Goal: Information Seeking & Learning: Find contact information

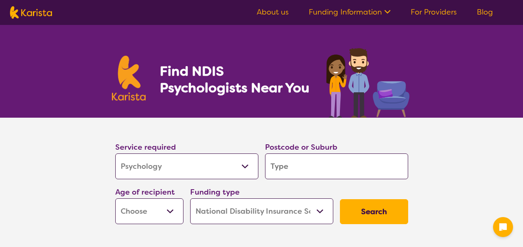
select select "Psychology"
select select "NDIS"
select select "Psychology"
select select "NDIS"
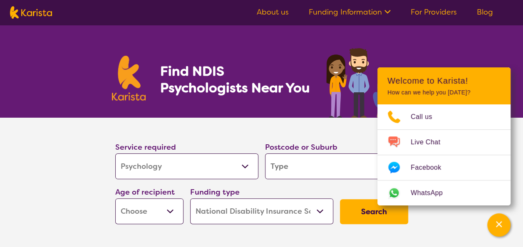
click at [307, 168] on input "search" at bounding box center [336, 166] width 143 height 26
type input "2"
type input "20"
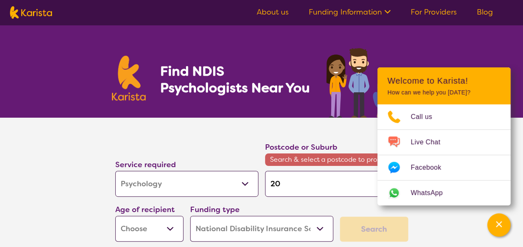
type input "207"
type input "2079"
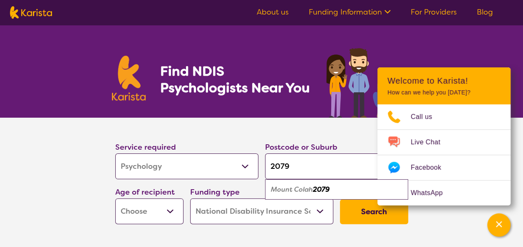
type input "207"
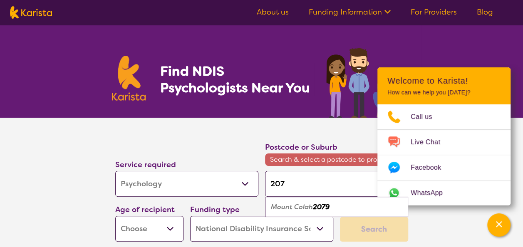
type input "20"
type input "2"
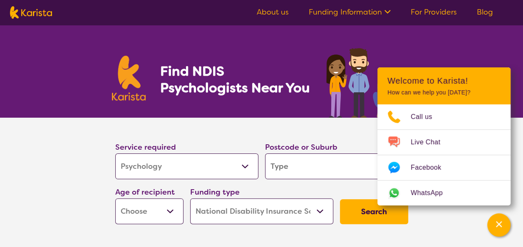
type input "H"
type input "Ho"
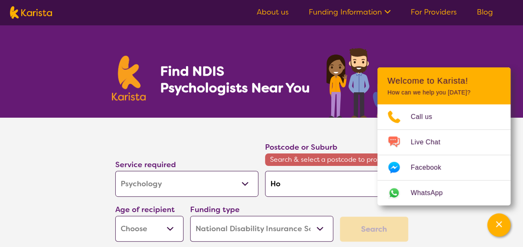
type input "Hor"
type input "Horn"
type input "Horns"
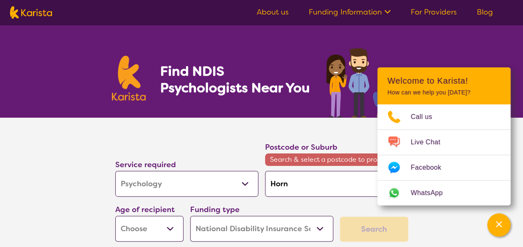
type input "Horns"
type input "Hornsb"
type input "[PERSON_NAME]"
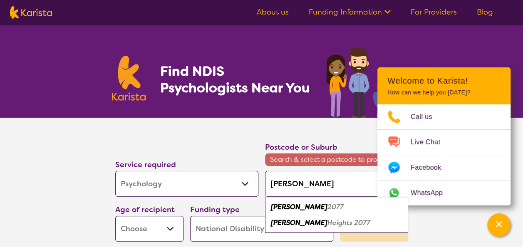
click at [327, 208] on em "2077" at bounding box center [335, 207] width 16 height 9
type input "2077"
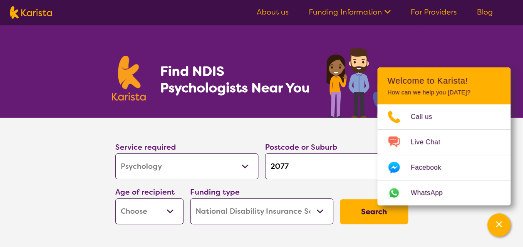
click at [139, 210] on select "Early Childhood - 0 to 9 Child - 10 to 11 Adolescent - 12 to 17 Adult - 18 to 6…" at bounding box center [149, 211] width 68 height 26
select select "AD"
click at [115, 198] on select "Early Childhood - 0 to 9 Child - 10 to 11 Adolescent - 12 to 17 Adult - 18 to 6…" at bounding box center [149, 211] width 68 height 26
select select "AD"
click at [368, 220] on button "Search" at bounding box center [374, 211] width 68 height 25
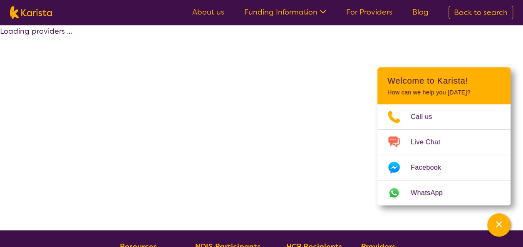
select select "by_score"
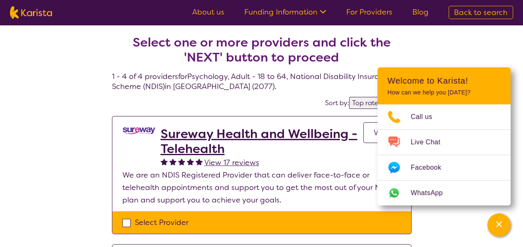
click at [492, 225] on div "Channel Menu" at bounding box center [498, 225] width 17 height 18
